Goal: Navigation & Orientation: Find specific page/section

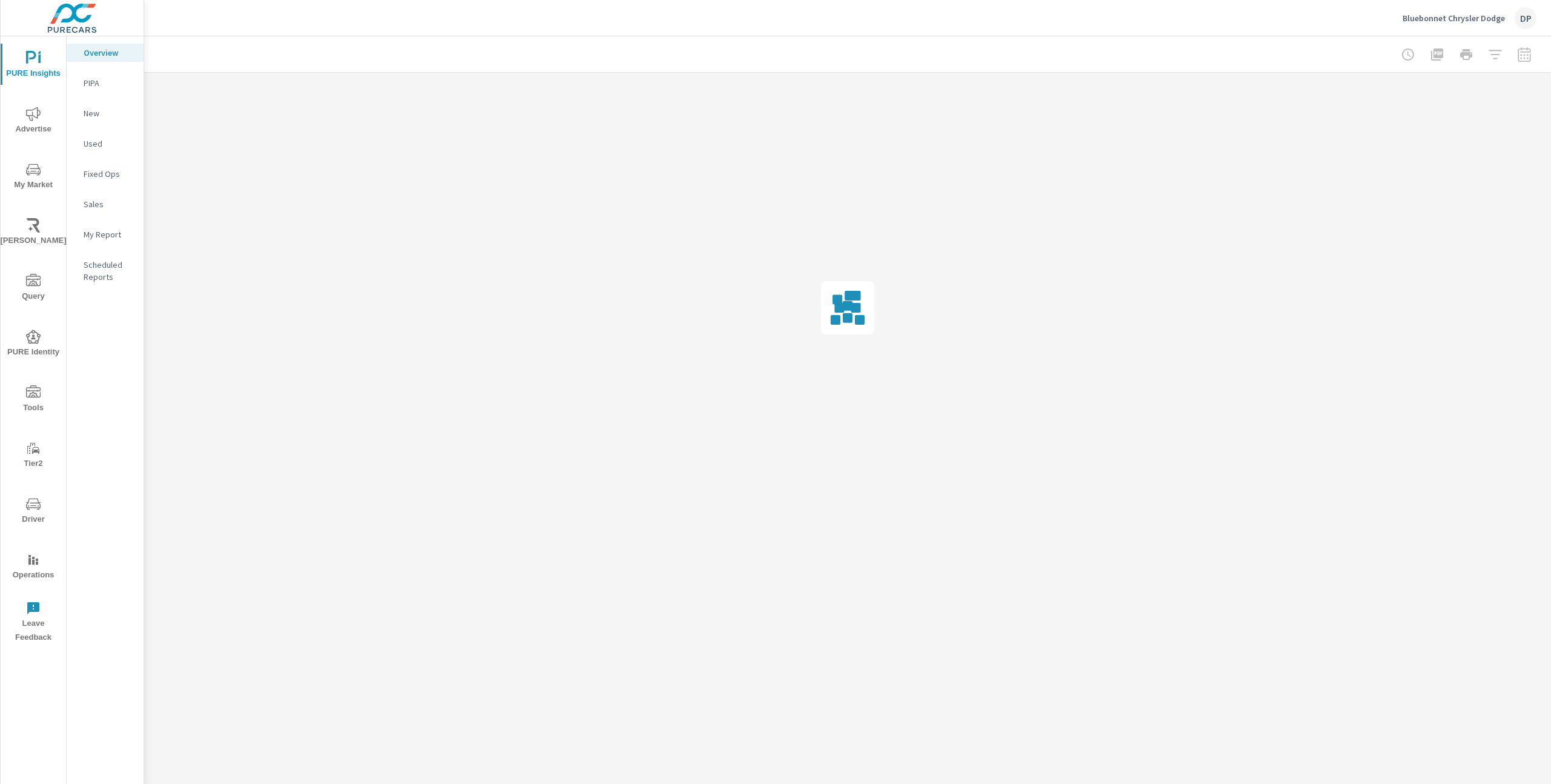
click at [32, 399] on span "Tools" at bounding box center [33, 400] width 58 height 30
click at [104, 108] on p "Audiences" at bounding box center [109, 113] width 50 height 12
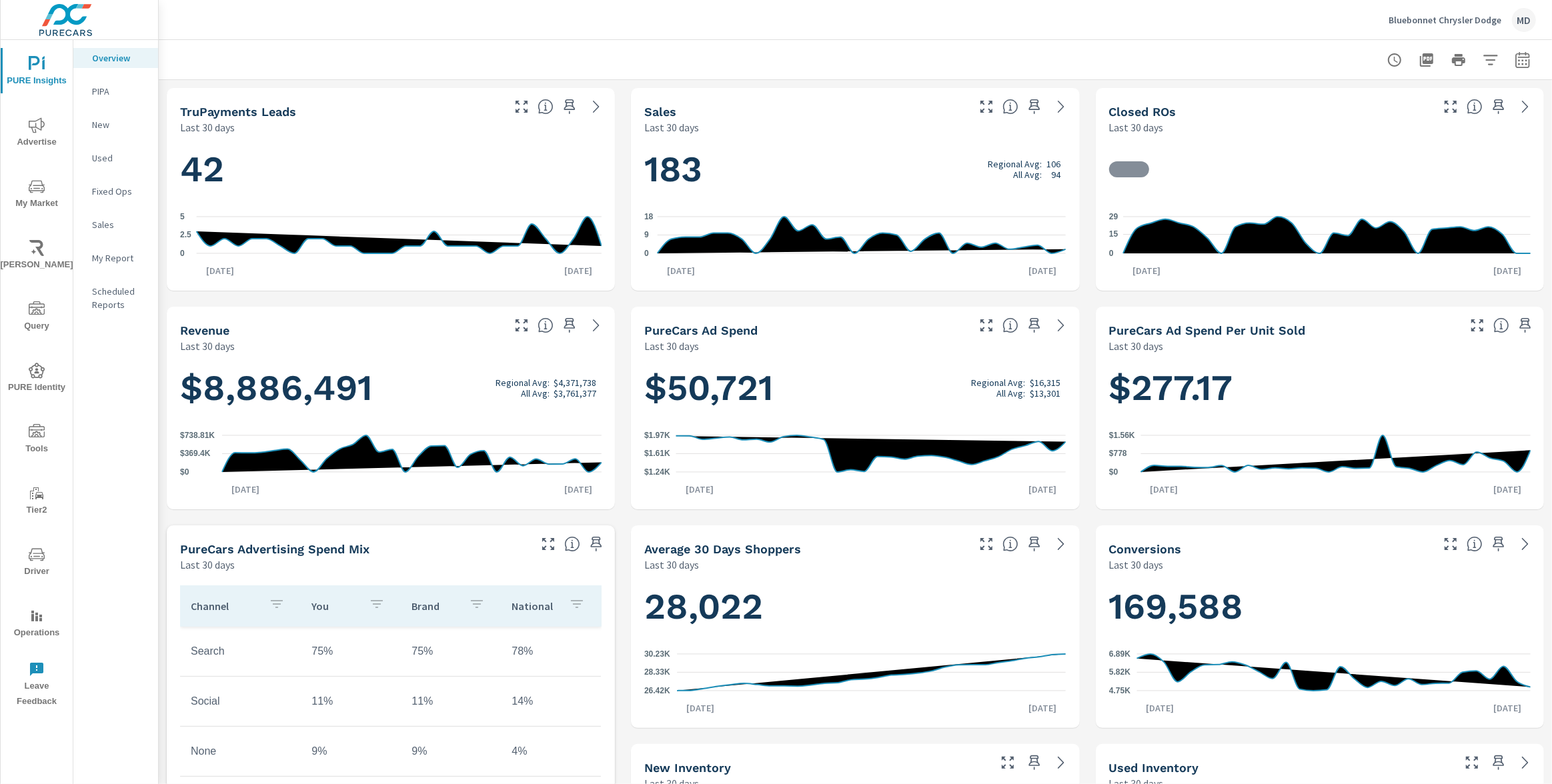
click at [31, 434] on icon "nav menu" at bounding box center [37, 431] width 16 height 13
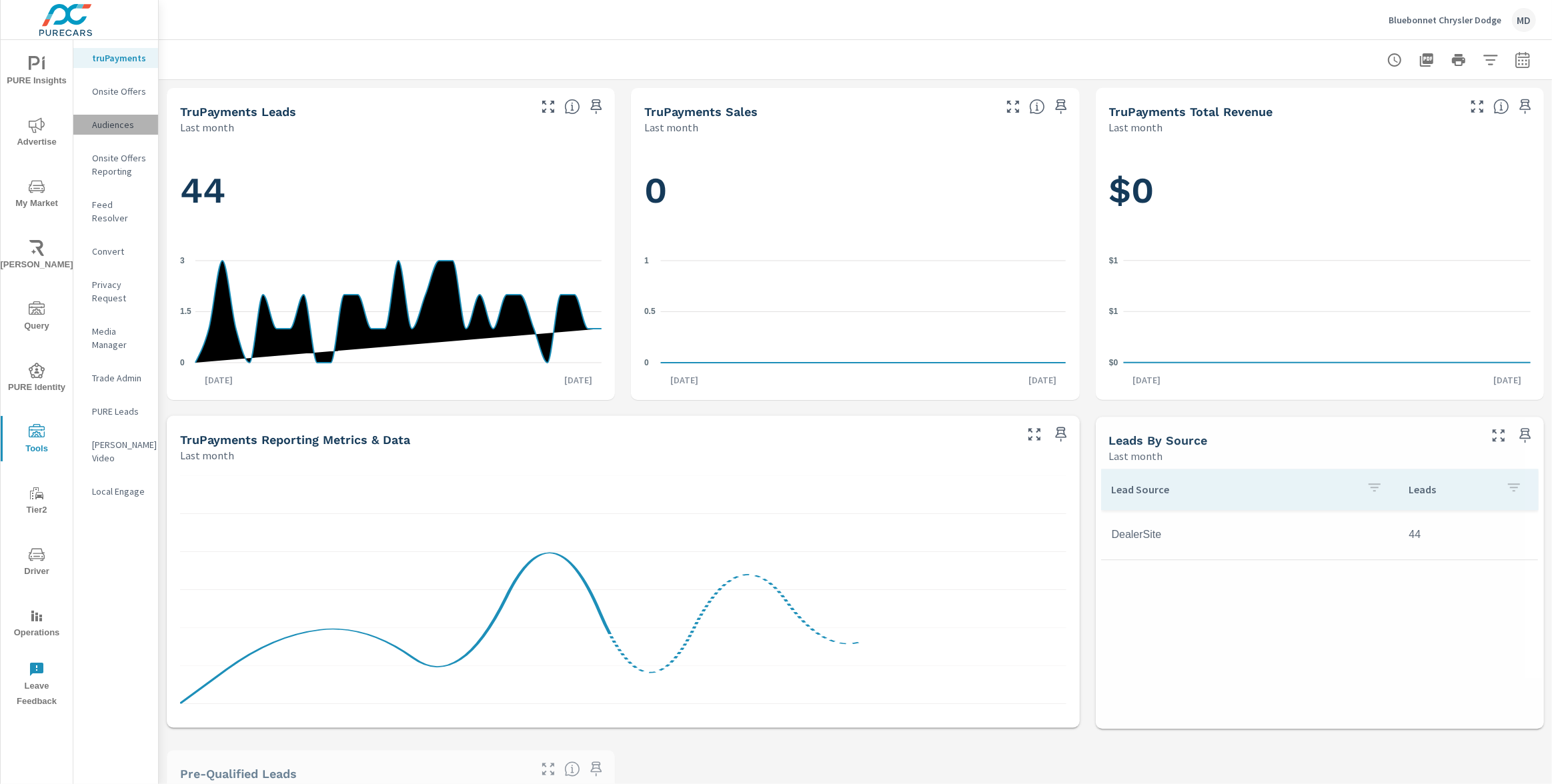
click at [119, 117] on div "Audiences" at bounding box center [115, 125] width 85 height 20
